Goal: Complete application form: Complete application form

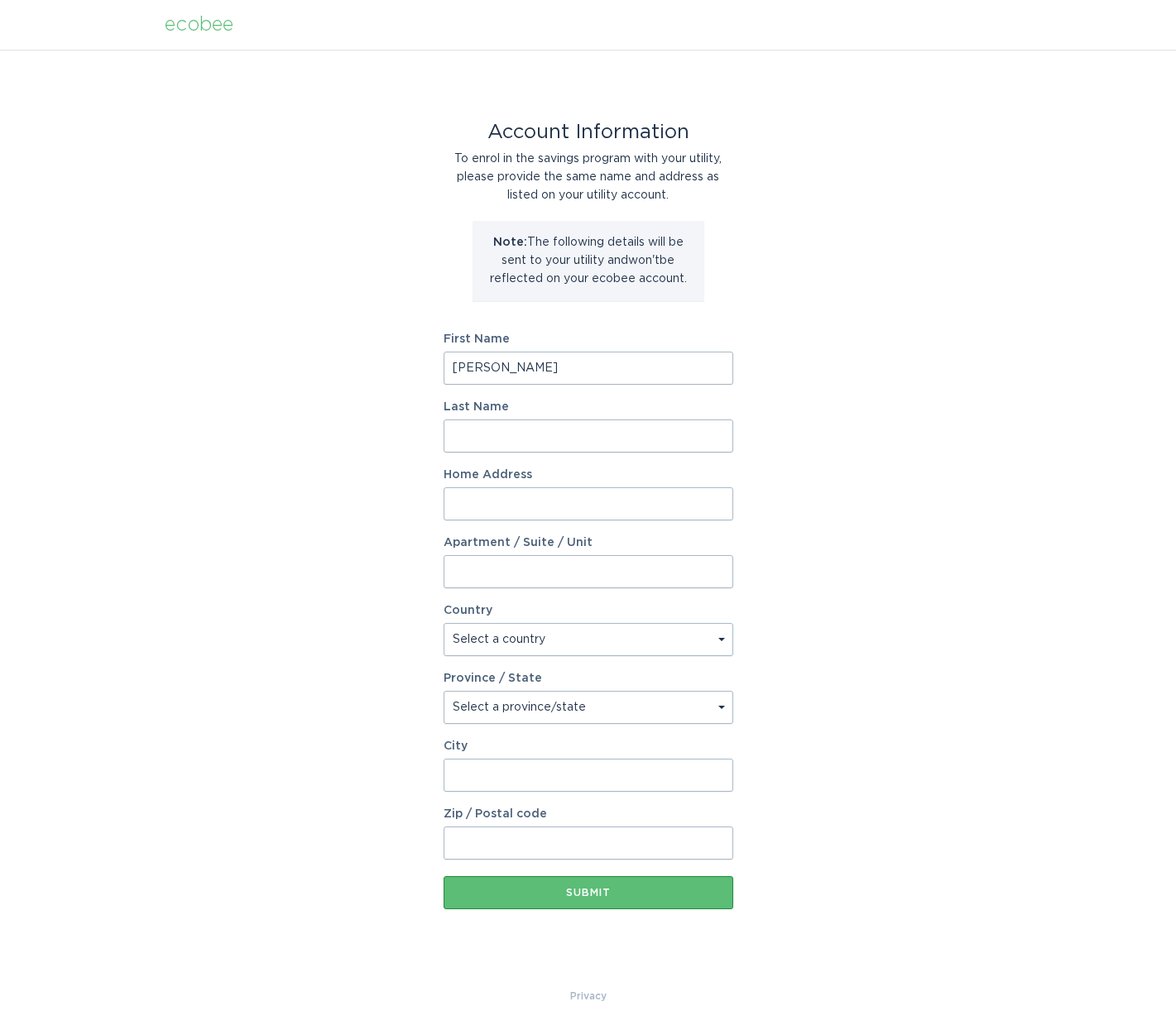
type input "[PERSON_NAME]"
type input "Camoirano"
click at [725, 506] on input "Home Address" at bounding box center [588, 504] width 289 height 33
click at [711, 504] on input "Home Address" at bounding box center [588, 504] width 289 height 33
type input "[STREET_ADDRESS][PERSON_NAME]"
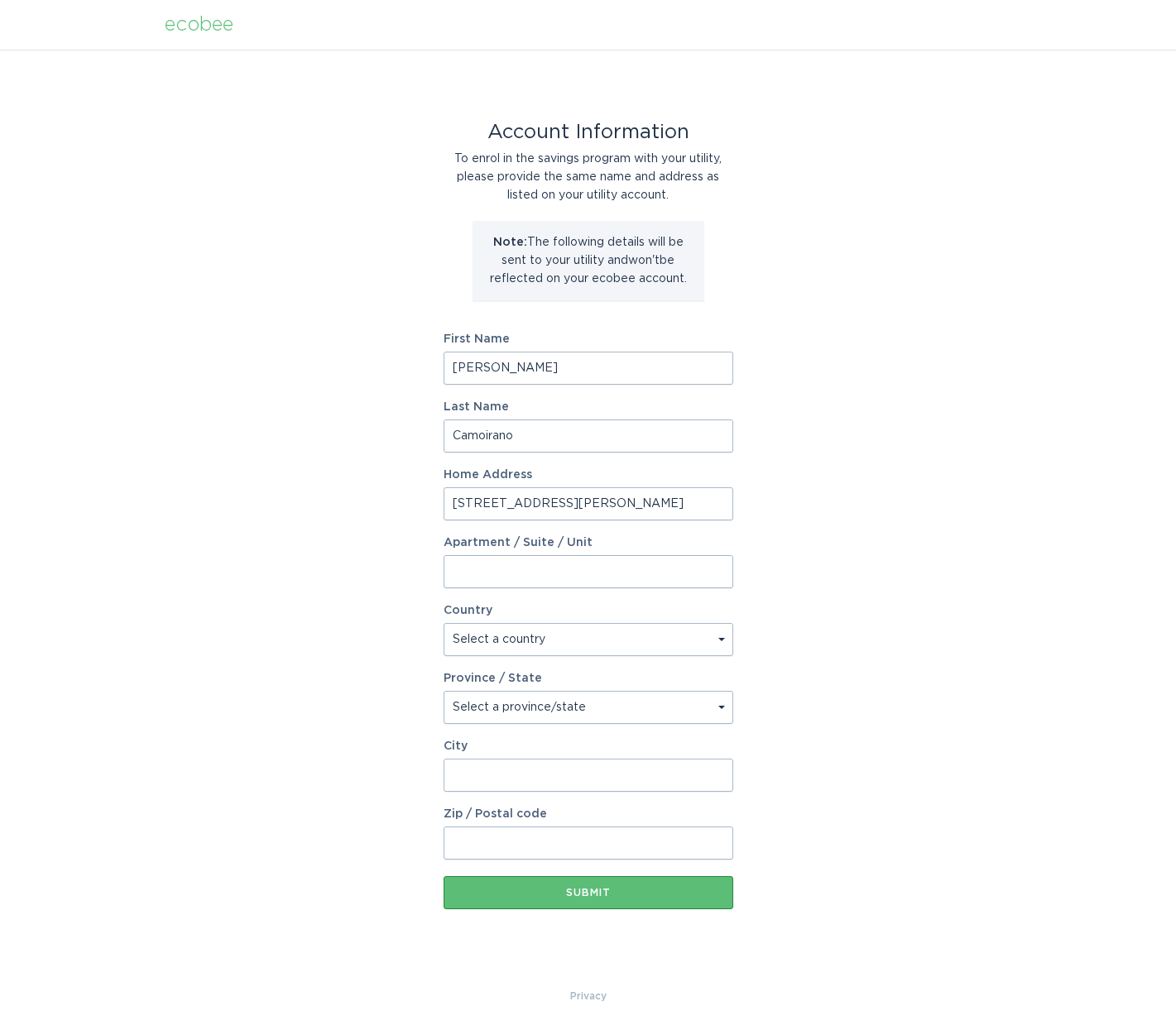
select select "US"
type input "[STREET_ADDRESS][PERSON_NAME]"
type input "[GEOGRAPHIC_DATA]"
type input "19947"
select select "DE"
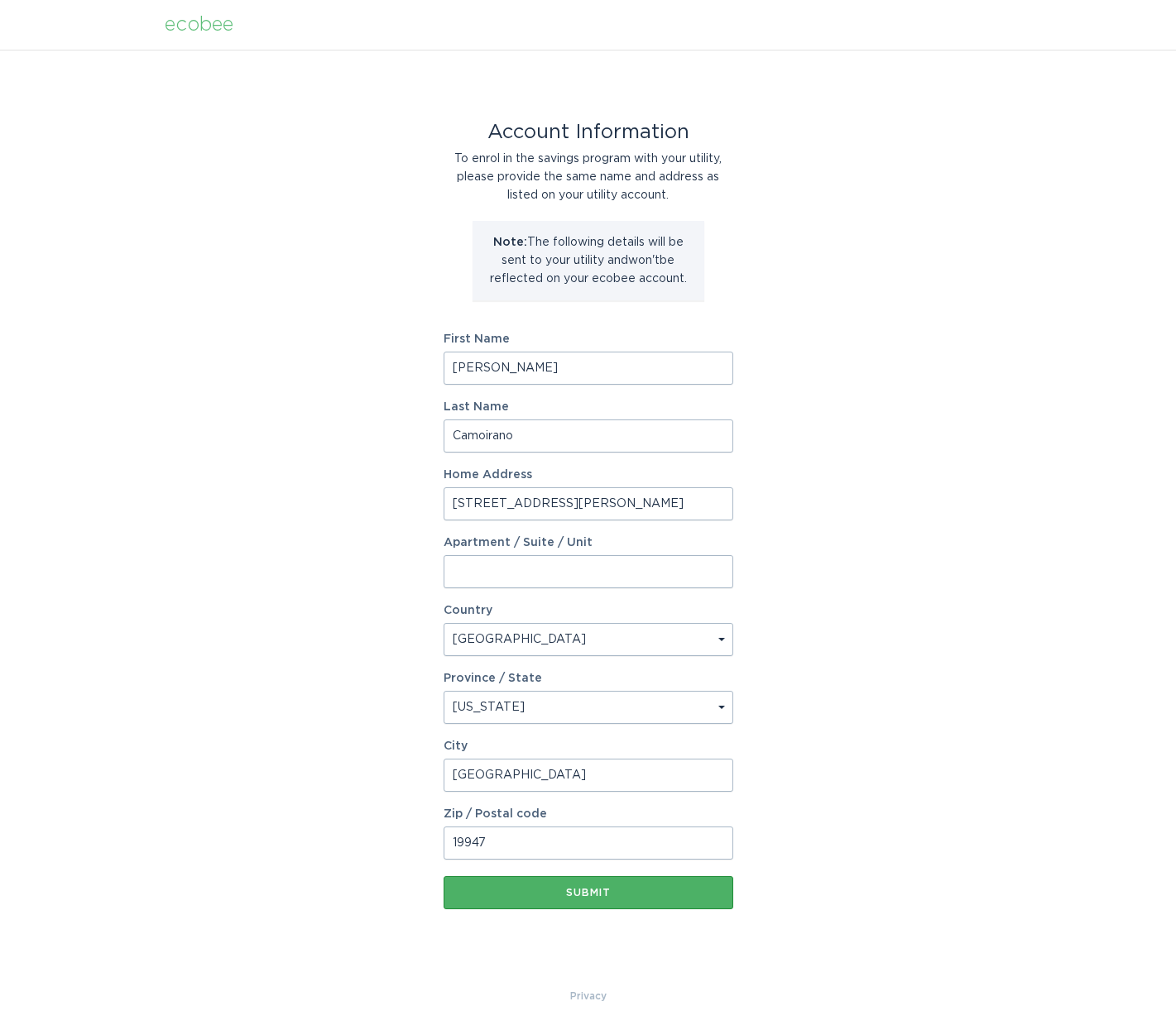
click at [618, 903] on button "Submit" at bounding box center [588, 893] width 289 height 33
